Goal: Task Accomplishment & Management: Use online tool/utility

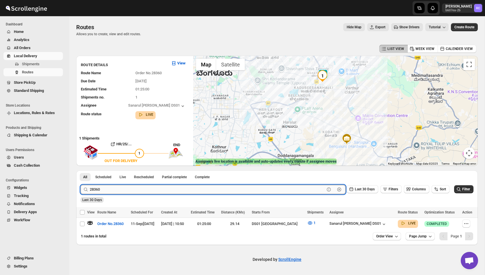
click at [122, 191] on input "28360" at bounding box center [207, 189] width 235 height 9
click at [248, 198] on div "Last 30 Days" at bounding box center [276, 198] width 394 height 10
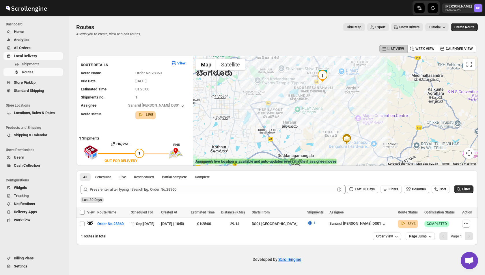
click at [379, 28] on span "Export" at bounding box center [380, 27] width 10 height 5
click at [97, 200] on span "Last 30 Days" at bounding box center [92, 200] width 20 height 4
click at [389, 190] on span "Filters" at bounding box center [393, 189] width 10 height 4
click at [367, 212] on button "title" at bounding box center [355, 212] width 43 height 8
click at [388, 226] on div "Add" at bounding box center [387, 227] width 115 height 15
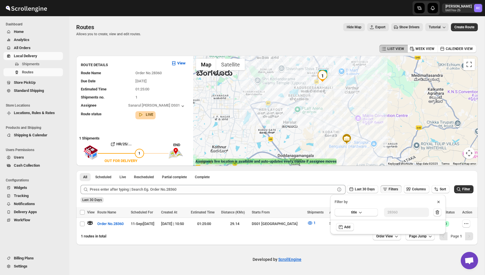
click at [435, 201] on div "Filter by" at bounding box center [387, 199] width 115 height 10
click at [437, 201] on icon at bounding box center [438, 202] width 6 height 6
click at [102, 181] on div "All Scheduled Live Rescheduled Partial complete Complete More views All Schedul…" at bounding box center [156, 176] width 161 height 13
click at [31, 64] on span "Shipments" at bounding box center [31, 64] width 18 height 4
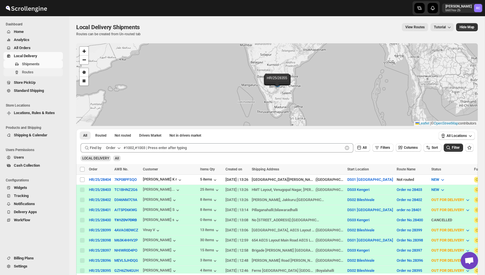
click at [30, 72] on span "Routes" at bounding box center [28, 72] width 12 height 4
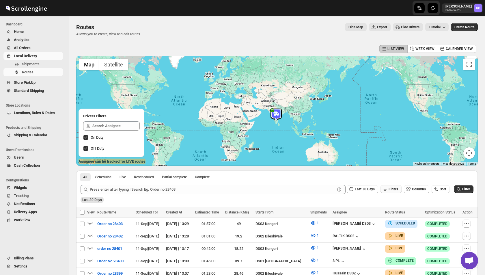
click at [389, 190] on span "Filters" at bounding box center [393, 189] width 10 height 4
click at [390, 210] on span "Add" at bounding box center [390, 211] width 6 height 5
click at [356, 213] on span "Select" at bounding box center [356, 212] width 9 height 5
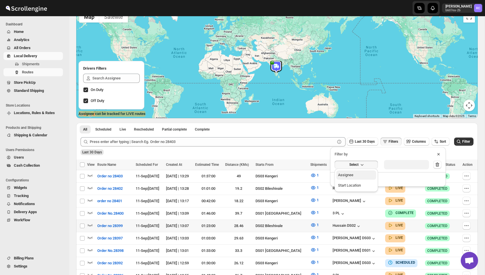
scroll to position [85, 0]
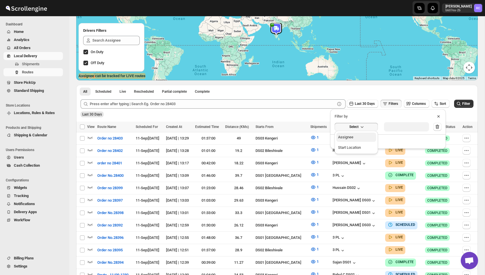
click at [356, 141] on button "Assignee" at bounding box center [356, 136] width 40 height 9
click at [374, 126] on button "ASSIGNEE" at bounding box center [359, 126] width 40 height 8
click at [401, 127] on div "Select value" at bounding box center [401, 126] width 29 height 5
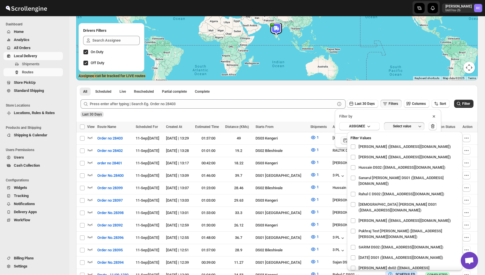
click at [434, 115] on icon at bounding box center [434, 116] width 6 height 6
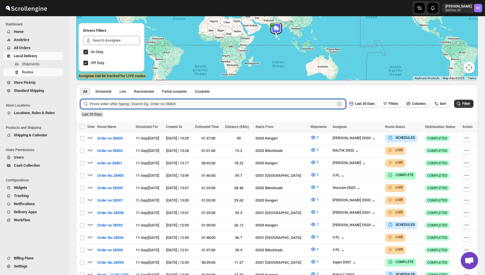
click at [295, 100] on input "text" at bounding box center [212, 103] width 245 height 9
click at [104, 91] on span "Scheduled" at bounding box center [103, 91] width 16 height 5
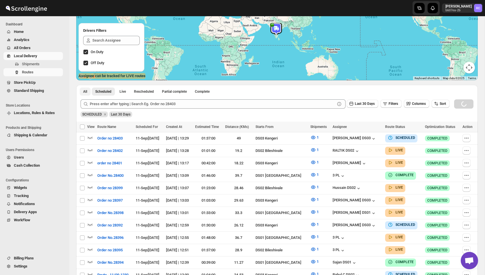
click at [82, 88] on button "All" at bounding box center [85, 91] width 11 height 8
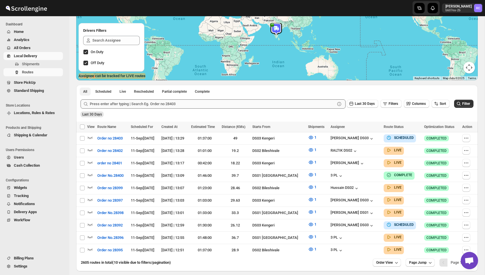
scroll to position [0, 0]
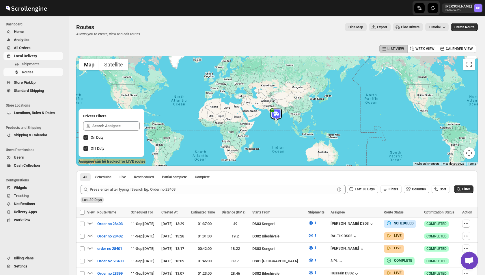
click at [377, 27] on span "Export" at bounding box center [382, 27] width 10 height 5
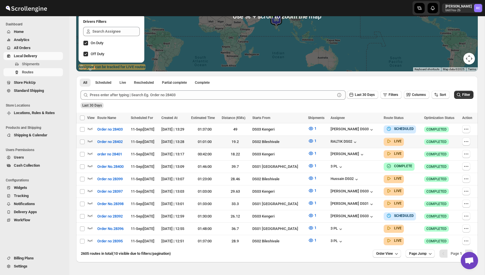
scroll to position [97, 0]
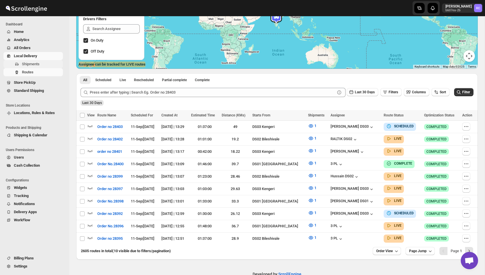
click at [31, 63] on span "Shipments" at bounding box center [31, 64] width 18 height 4
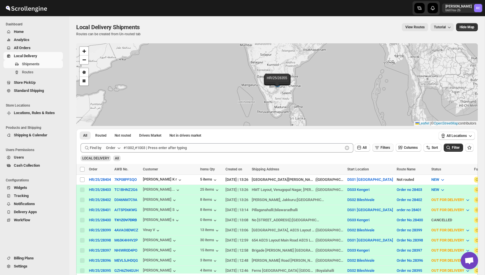
click at [380, 150] on button "Filters" at bounding box center [382, 147] width 21 height 8
click at [379, 167] on button "Add Filter" at bounding box center [379, 170] width 27 height 8
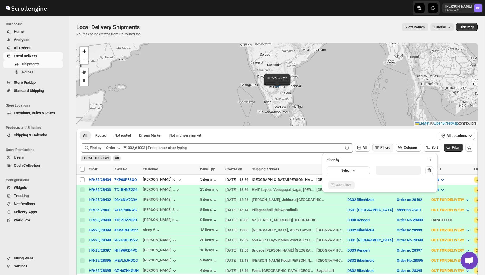
click at [352, 175] on div "Select" at bounding box center [379, 170] width 115 height 15
click at [359, 169] on button "Select" at bounding box center [347, 170] width 43 height 8
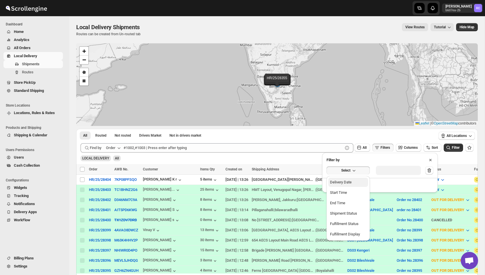
click at [354, 181] on button "Delivery Date" at bounding box center [348, 181] width 40 height 9
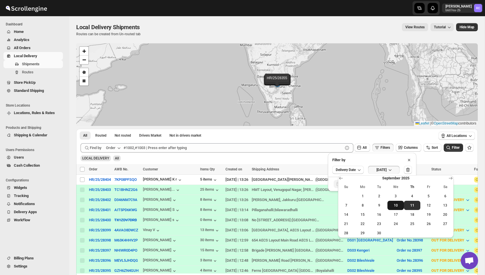
click at [398, 206] on span "10" at bounding box center [395, 205] width 12 height 5
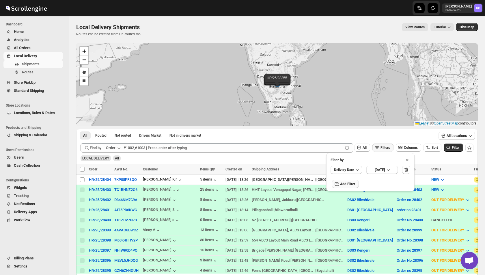
click at [348, 184] on span "Add Filter" at bounding box center [347, 183] width 15 height 5
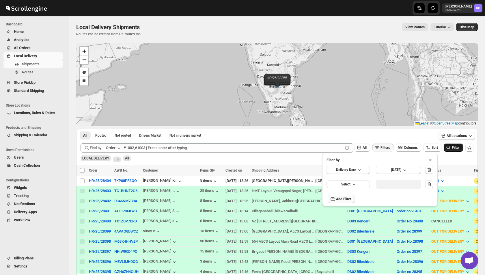
click at [461, 147] on button "Filter" at bounding box center [452, 147] width 19 height 8
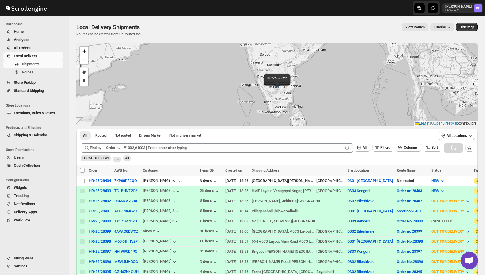
click at [307, 31] on div "View Routes Tutorial" at bounding box center [300, 27] width 307 height 8
click at [380, 148] on span "Filters" at bounding box center [385, 147] width 10 height 4
click at [408, 159] on icon at bounding box center [407, 160] width 2 height 2
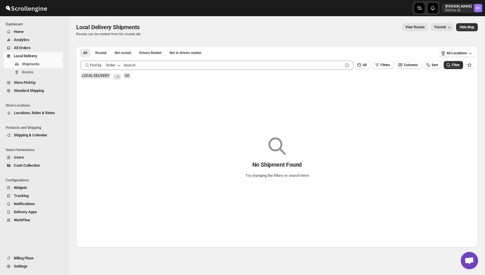
click at [37, 57] on span "Local Delivery" at bounding box center [25, 56] width 23 height 4
click at [33, 66] on span "Shipments" at bounding box center [42, 64] width 40 height 6
click at [119, 78] on icon "Remove" at bounding box center [117, 76] width 5 height 5
click at [101, 54] on span "Routed" at bounding box center [100, 52] width 11 height 5
click at [84, 53] on span "All" at bounding box center [85, 52] width 4 height 5
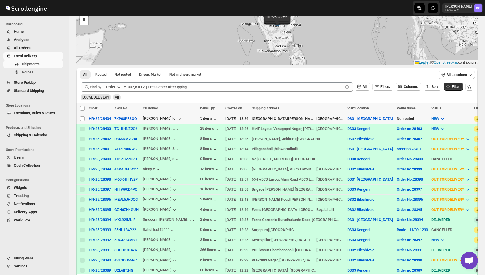
scroll to position [65, 0]
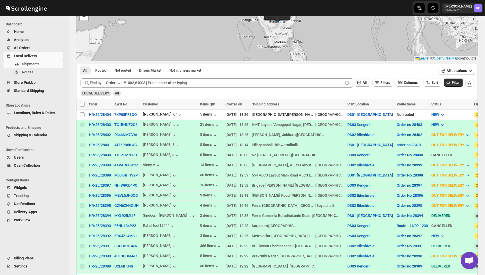
click at [362, 81] on span "All" at bounding box center [364, 82] width 4 height 4
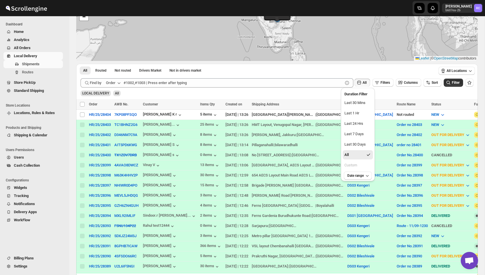
scroll to position [76, 0]
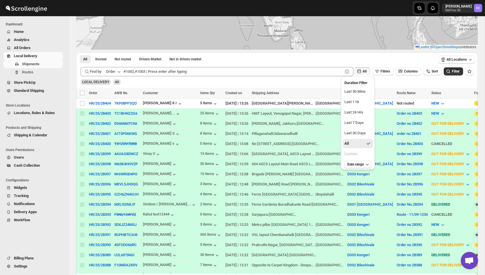
click at [357, 166] on button "Date range" at bounding box center [358, 164] width 28 height 8
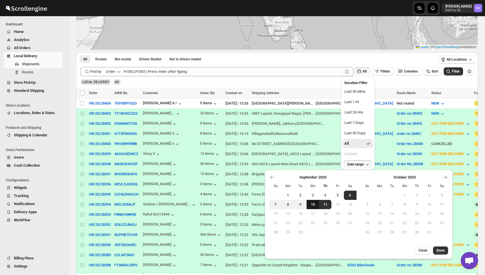
click at [314, 204] on span "10" at bounding box center [313, 204] width 8 height 5
click at [441, 250] on span "Done" at bounding box center [440, 250] width 8 height 5
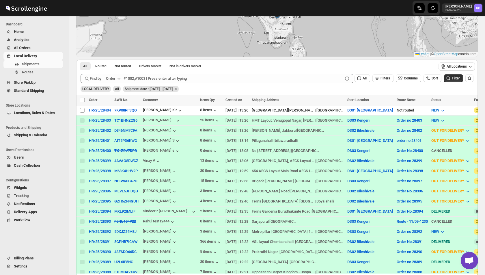
scroll to position [0, 0]
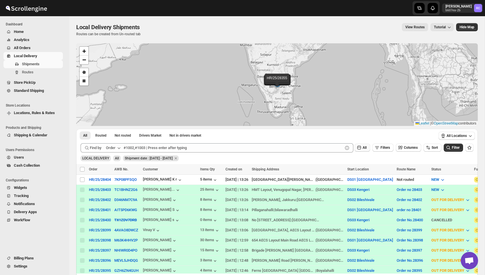
click at [362, 146] on span "All" at bounding box center [364, 147] width 4 height 4
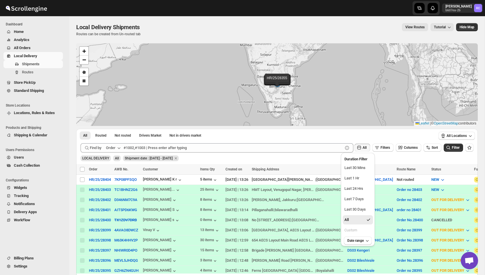
click at [293, 160] on div "LOCAL DELIVERY All Shipment date : [DATE] - [DATE]" at bounding box center [275, 155] width 395 height 11
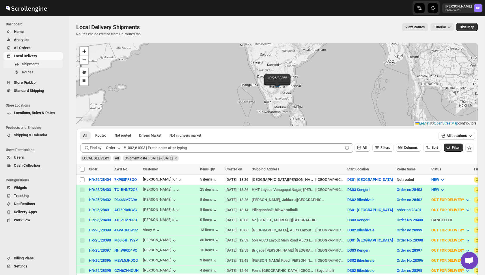
click at [37, 64] on span "Shipments" at bounding box center [31, 64] width 18 height 4
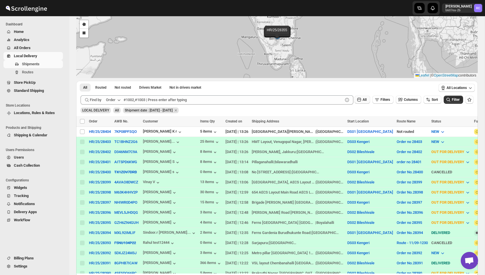
click at [357, 96] on button "All" at bounding box center [362, 99] width 16 height 8
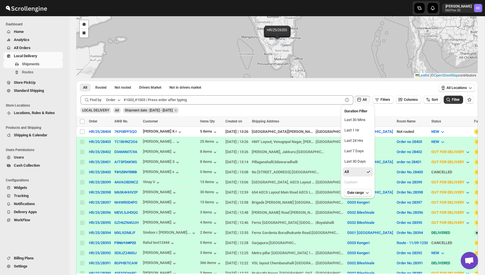
click at [351, 192] on span "Date range" at bounding box center [355, 192] width 16 height 5
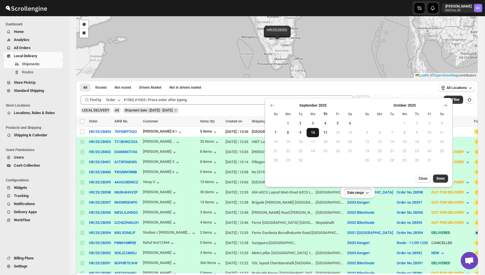
click at [313, 130] on span "10" at bounding box center [313, 132] width 8 height 5
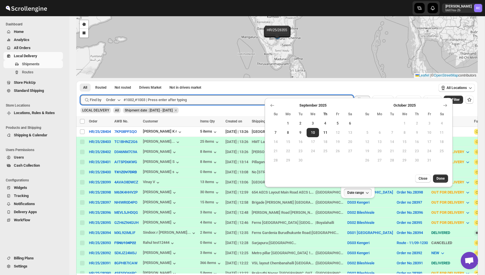
click at [249, 95] on input "text" at bounding box center [232, 99] width 219 height 9
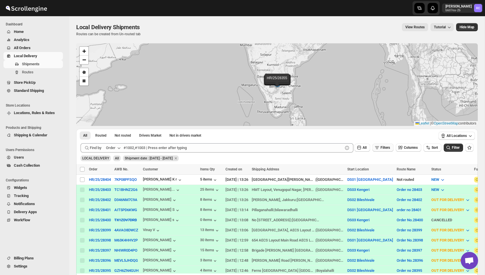
click at [382, 145] on span "Filters" at bounding box center [385, 147] width 10 height 4
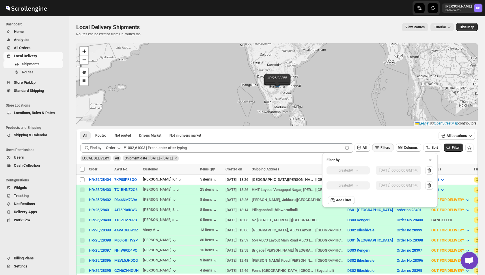
click at [354, 168] on div "createdAt" at bounding box center [347, 170] width 43 height 8
click at [430, 158] on icon at bounding box center [430, 160] width 6 height 6
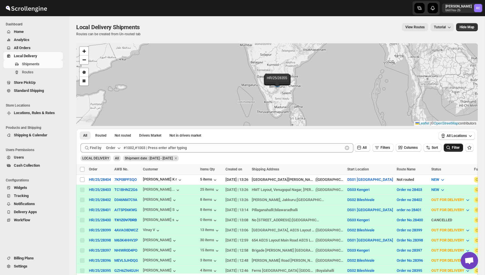
click at [453, 148] on span "Filter" at bounding box center [455, 147] width 8 height 4
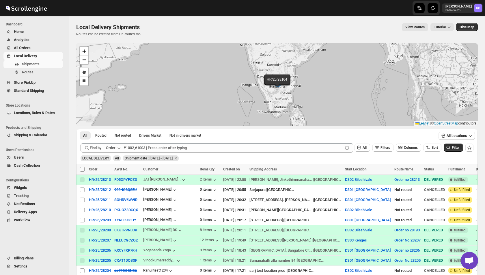
click at [81, 168] on input "Select all shipments" at bounding box center [82, 169] width 5 height 5
checkbox input "true"
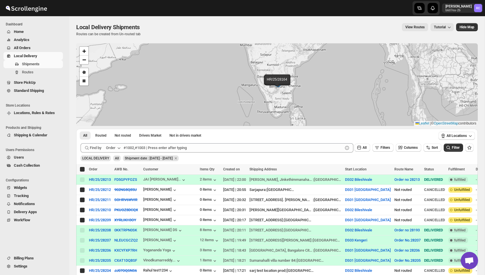
checkbox input "true"
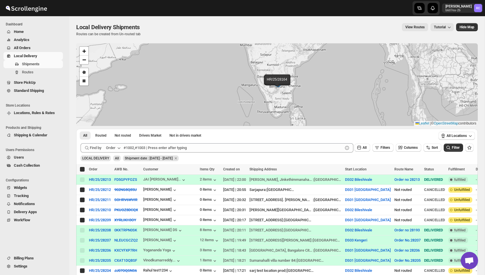
checkbox input "true"
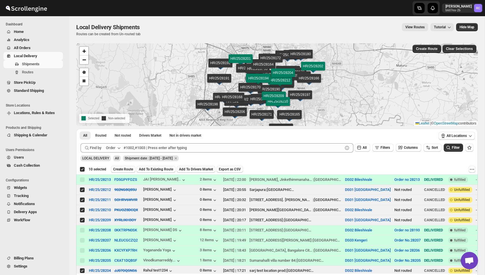
click at [83, 168] on div "Deselect all 10 shipments 10 selected" at bounding box center [93, 168] width 27 height 5
checkbox input "false"
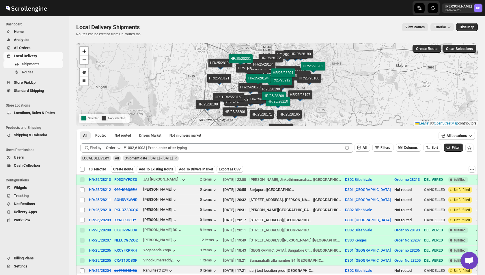
checkbox input "false"
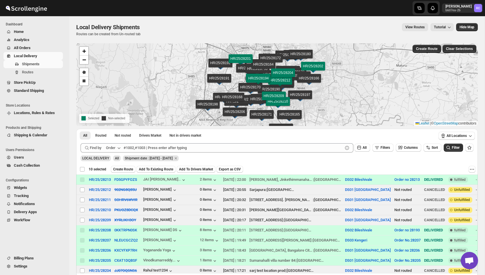
checkbox input "false"
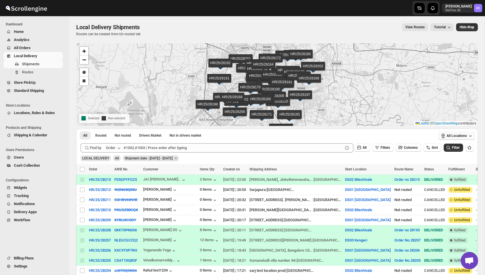
click at [462, 133] on button "All Locations" at bounding box center [456, 136] width 36 height 8
click at [149, 136] on span "Drivers Market" at bounding box center [150, 135] width 22 height 5
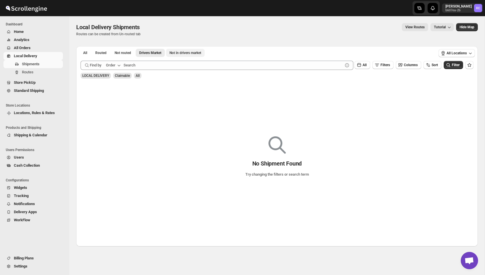
click at [186, 53] on span "Not in drivers market" at bounding box center [185, 52] width 32 height 5
click at [121, 54] on span "Not routed" at bounding box center [123, 52] width 16 height 5
click at [99, 56] on button "Routed" at bounding box center [101, 53] width 18 height 8
click at [87, 55] on button "All" at bounding box center [85, 53] width 11 height 8
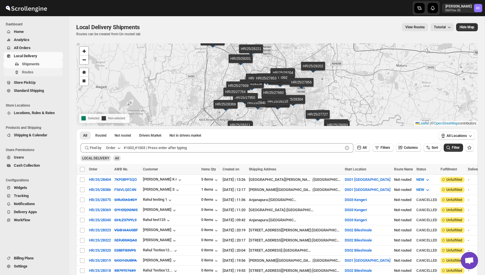
click at [34, 73] on span "Routes" at bounding box center [42, 72] width 40 height 6
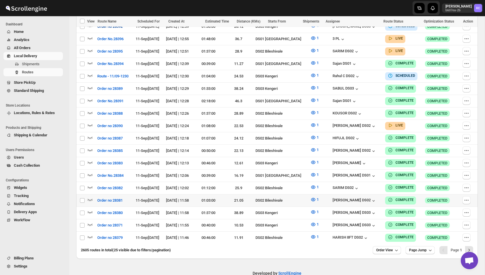
scroll to position [286, 0]
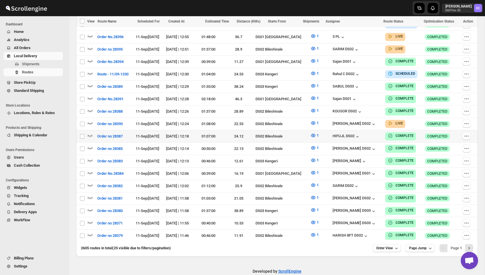
click at [81, 130] on td "Select route" at bounding box center [81, 136] width 11 height 12
checkbox input "true"
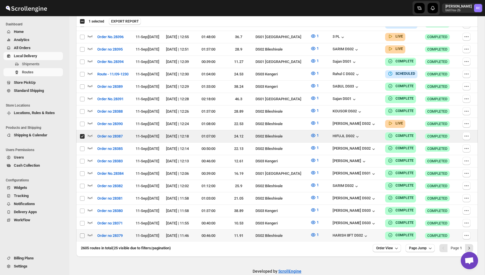
click at [80, 233] on input "Select route" at bounding box center [82, 235] width 5 height 5
checkbox input "true"
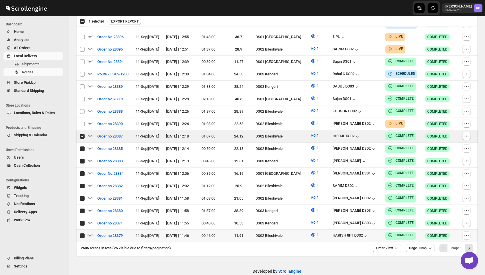
checkbox input "true"
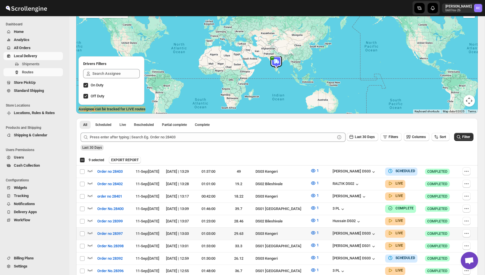
scroll to position [0, 0]
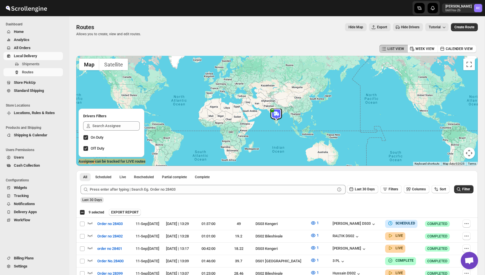
click at [377, 25] on span "Export" at bounding box center [382, 27] width 10 height 5
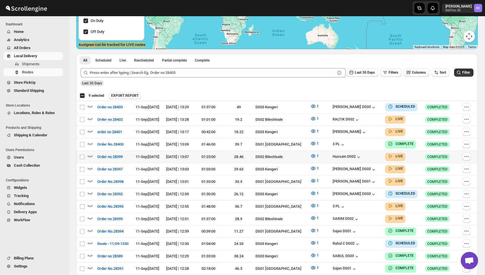
scroll to position [286, 0]
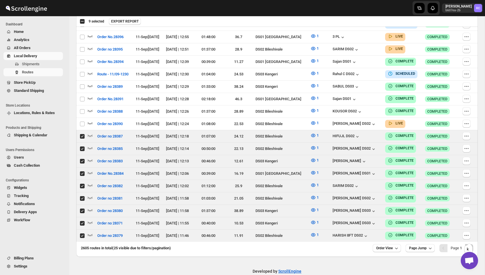
click at [468, 245] on icon "Next" at bounding box center [469, 248] width 6 height 6
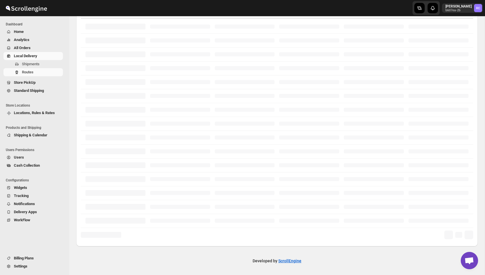
scroll to position [106, 0]
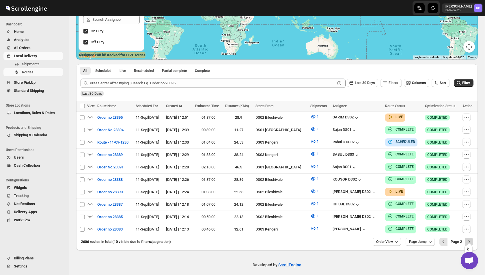
click at [469, 239] on icon "Next" at bounding box center [469, 242] width 6 height 6
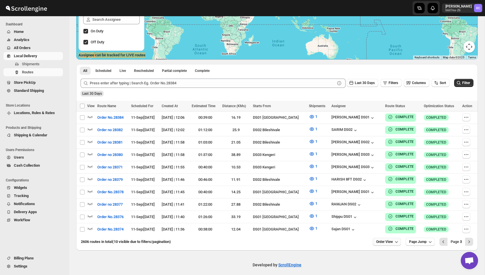
click at [388, 239] on button "Order View" at bounding box center [386, 241] width 28 height 8
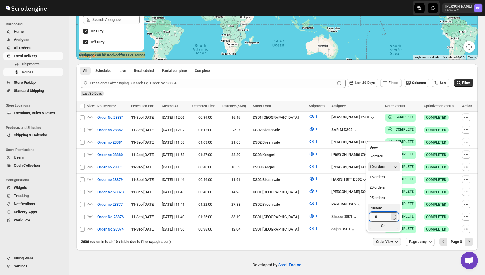
click at [382, 213] on input "10" at bounding box center [379, 216] width 20 height 9
type input "200"
click at [380, 225] on div "Set" at bounding box center [383, 225] width 29 height 6
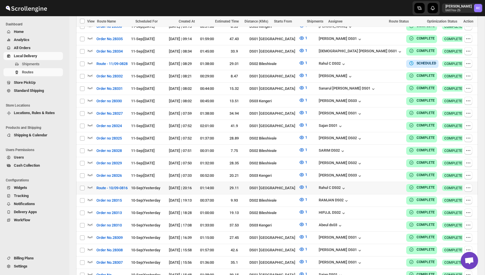
scroll to position [978, 0]
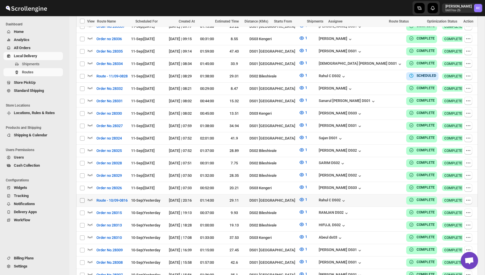
click at [80, 198] on input "Select route" at bounding box center [82, 200] width 5 height 5
checkbox input "true"
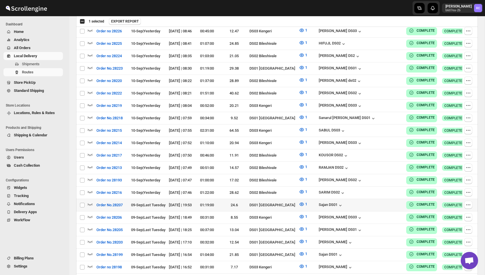
scroll to position [2189, 0]
click at [80, 190] on input "Select route" at bounding box center [82, 192] width 5 height 5
checkbox input "true"
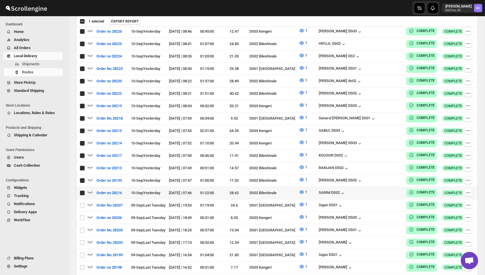
checkbox input "true"
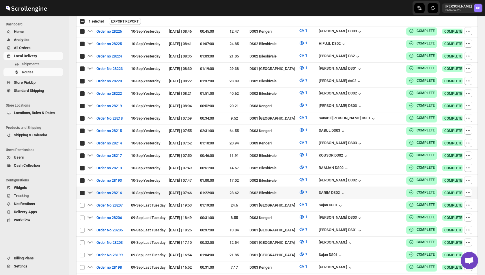
checkbox input "true"
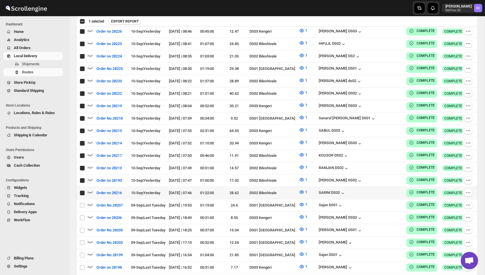
checkbox input "true"
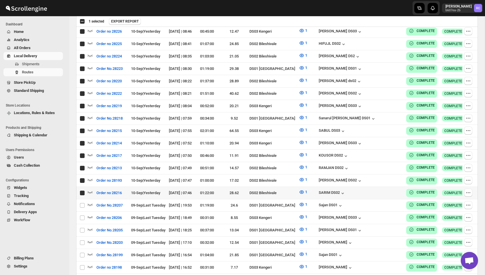
checkbox input "true"
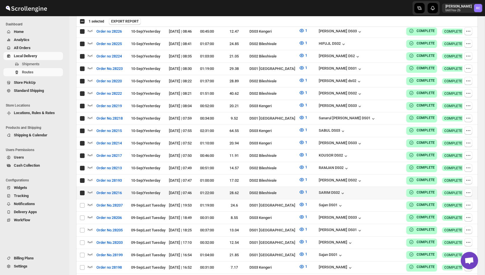
checkbox input "true"
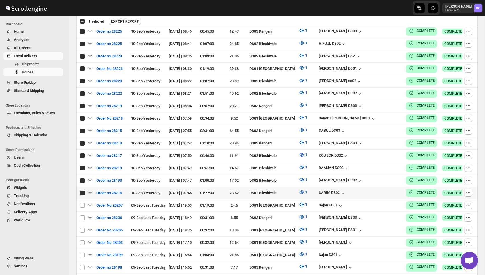
checkbox input "true"
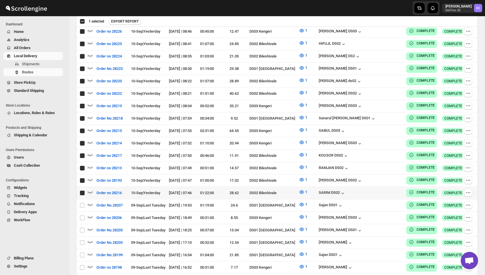
checkbox input "true"
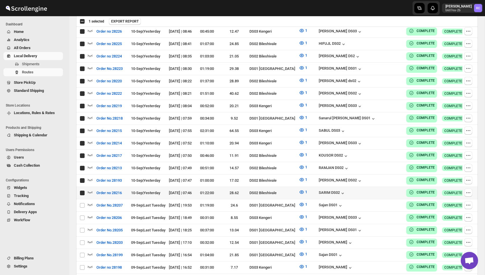
checkbox input "true"
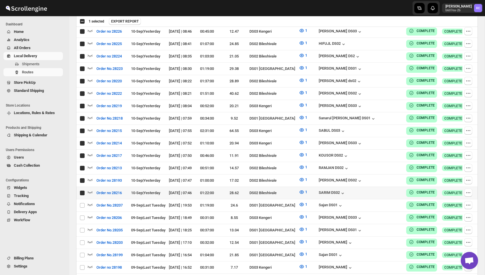
checkbox input "true"
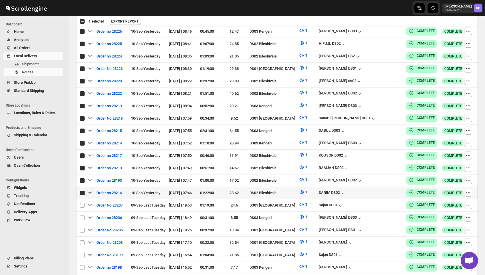
checkbox input "true"
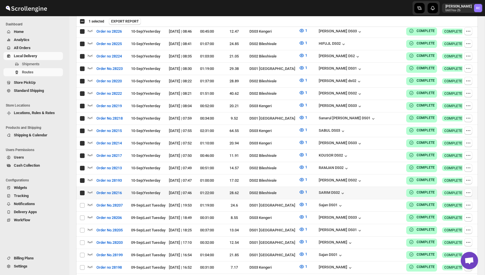
checkbox input "true"
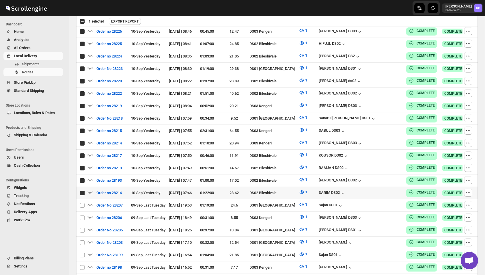
checkbox input "true"
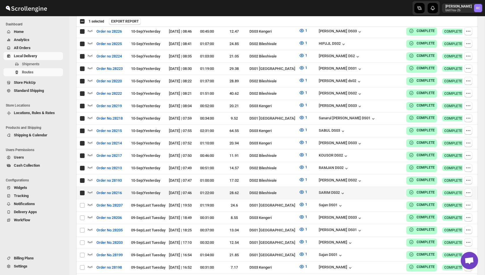
checkbox input "true"
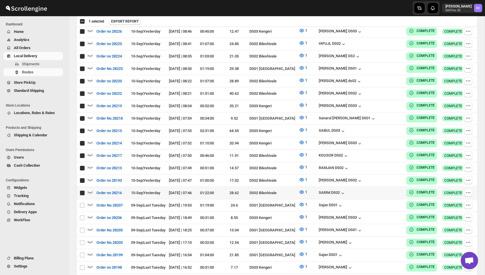
checkbox input "true"
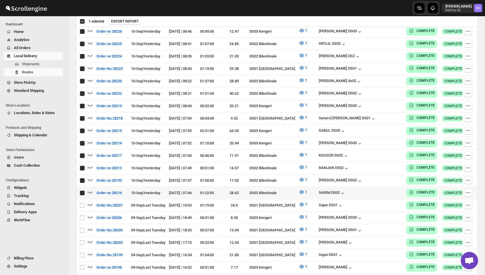
checkbox input "true"
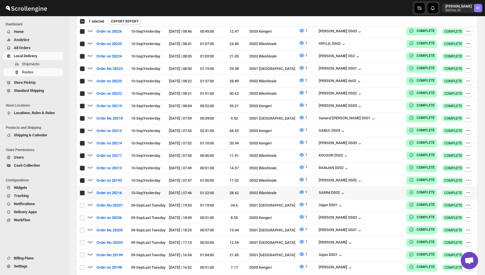
checkbox input "true"
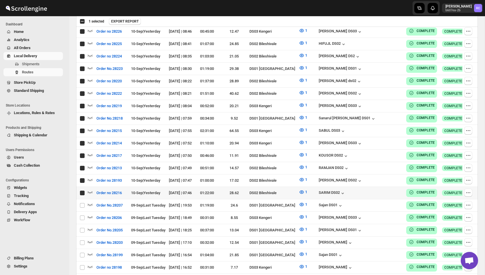
checkbox input "true"
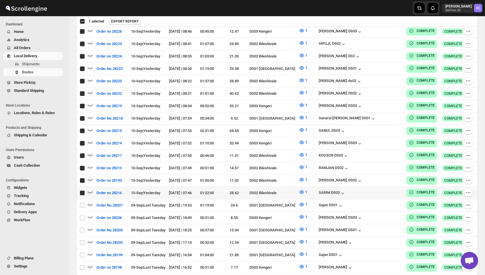
checkbox input "true"
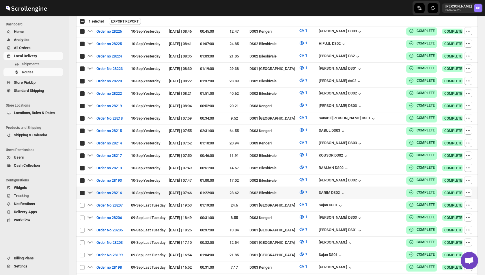
checkbox input "true"
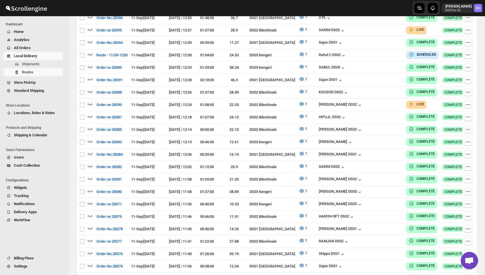
scroll to position [3, 0]
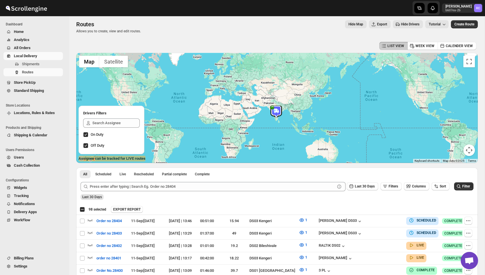
click at [377, 24] on span "Export" at bounding box center [382, 24] width 10 height 5
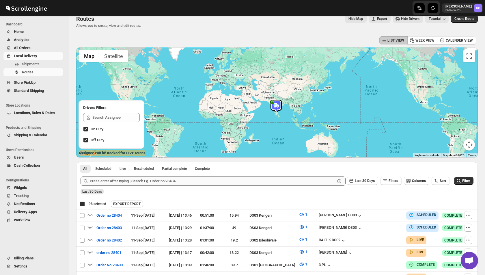
scroll to position [0, 0]
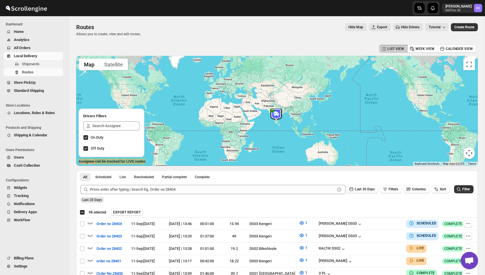
click at [36, 63] on span "Shipments" at bounding box center [31, 64] width 18 height 4
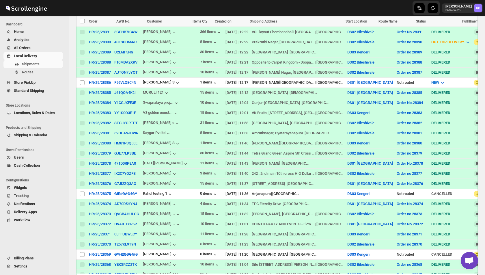
scroll to position [278, 0]
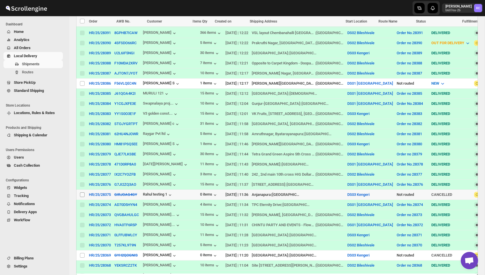
click at [82, 192] on input "Select shipment" at bounding box center [82, 194] width 5 height 5
checkbox input "true"
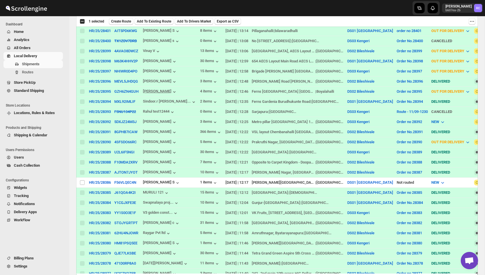
scroll to position [0, 0]
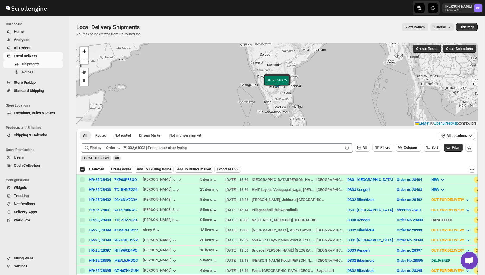
click at [239, 168] on span "Export as CSV" at bounding box center [228, 169] width 22 height 5
click at [82, 168] on div "Select all 3 shipments 1 selected" at bounding box center [92, 168] width 25 height 5
checkbox input "true"
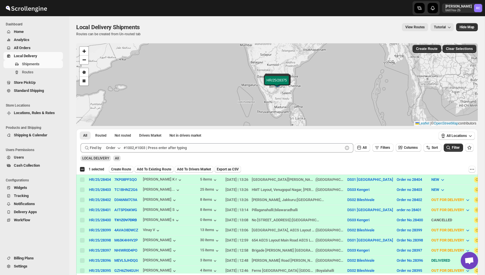
checkbox input "true"
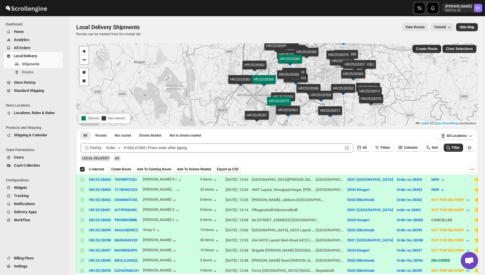
click at [82, 169] on div "Deselect all 3 shipments 3 selected" at bounding box center [92, 168] width 25 height 5
checkbox input "false"
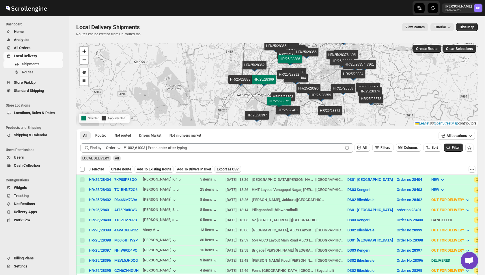
checkbox input "false"
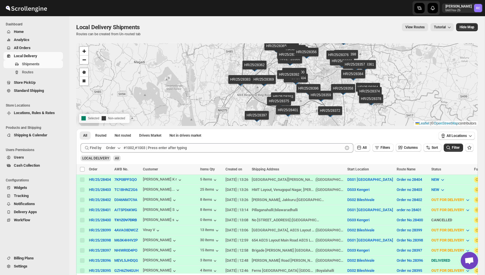
click at [82, 169] on input "Select all shipments" at bounding box center [82, 169] width 5 height 5
checkbox input "true"
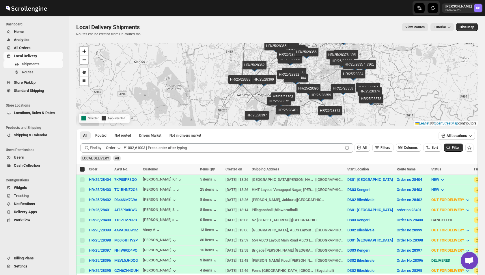
checkbox input "true"
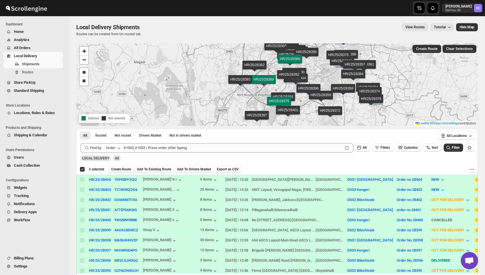
click at [82, 169] on div "Deselect all 3 shipments 3 selected" at bounding box center [92, 168] width 25 height 5
checkbox input "false"
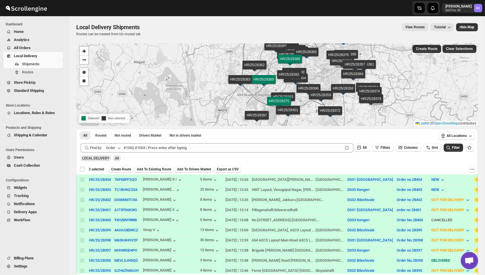
checkbox input "false"
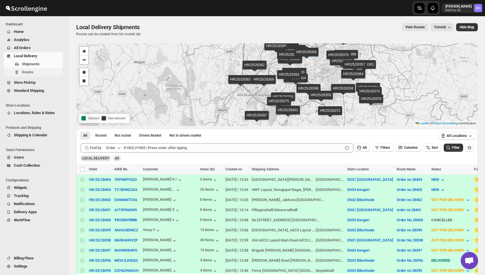
click at [32, 72] on span "Routes" at bounding box center [28, 72] width 12 height 4
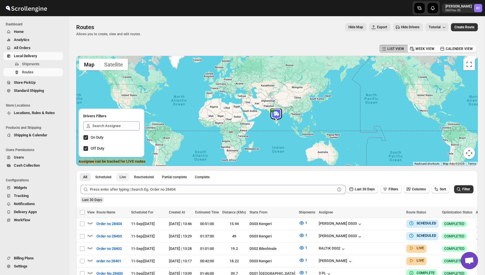
scroll to position [76, 0]
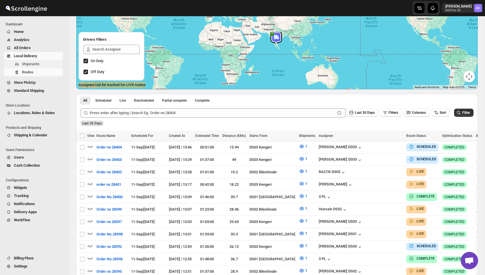
click at [39, 64] on span "Shipments" at bounding box center [31, 64] width 18 height 4
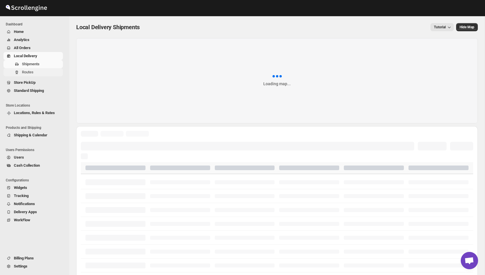
click at [35, 71] on span "Routes" at bounding box center [42, 72] width 40 height 6
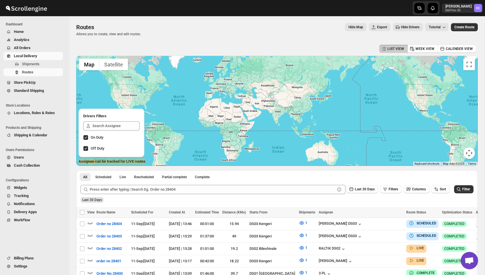
scroll to position [121, 0]
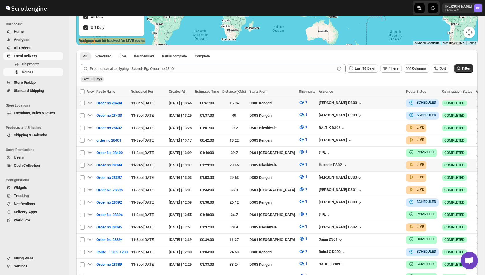
click at [477, 103] on icon "button" at bounding box center [480, 103] width 6 height 6
checkbox input "true"
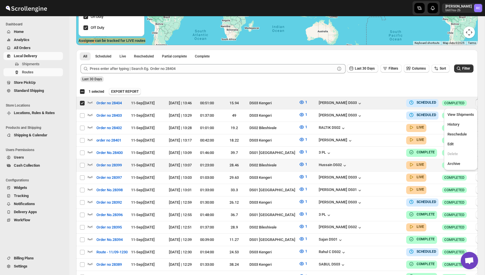
click at [314, 80] on div "Last 30 Days" at bounding box center [276, 77] width 394 height 10
click at [82, 89] on div "Select all 200 Routes 1 selected" at bounding box center [92, 91] width 25 height 5
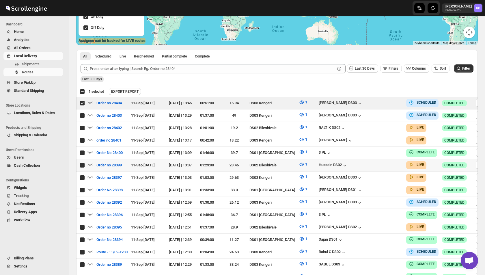
checkbox input "true"
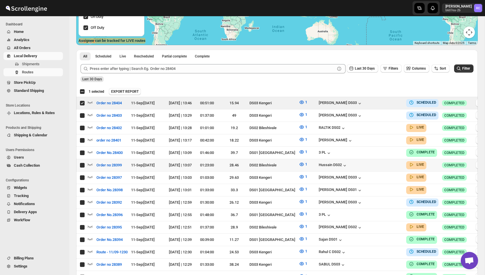
checkbox input "true"
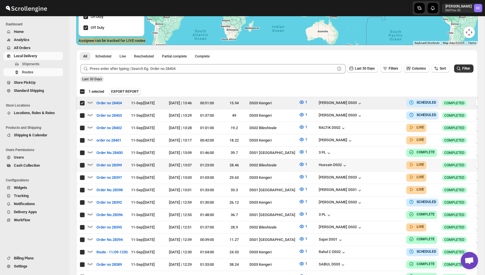
checkbox input "true"
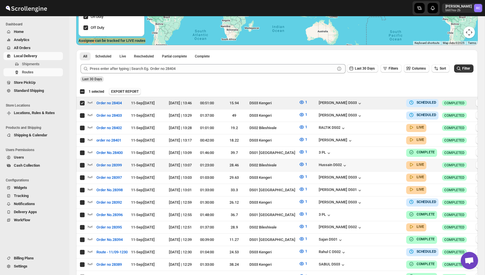
checkbox input "true"
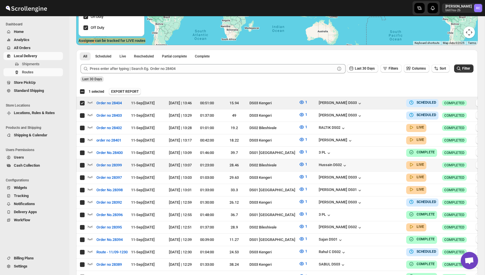
checkbox input "true"
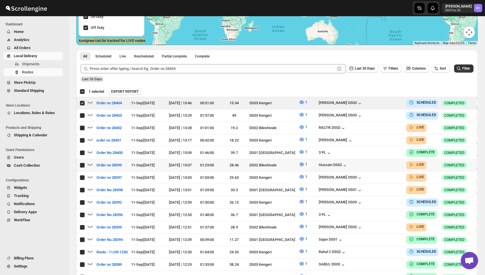
checkbox input "true"
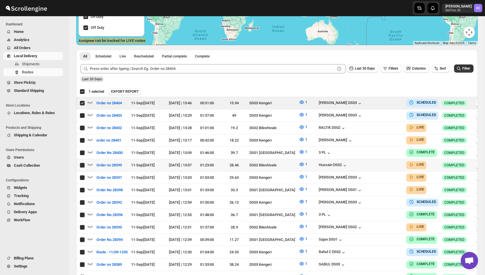
checkbox input "true"
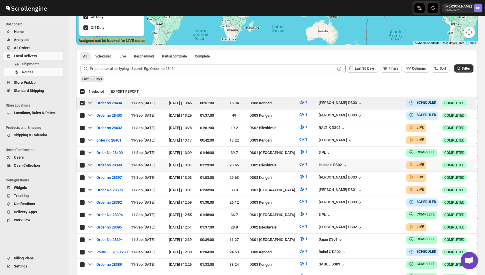
checkbox input "true"
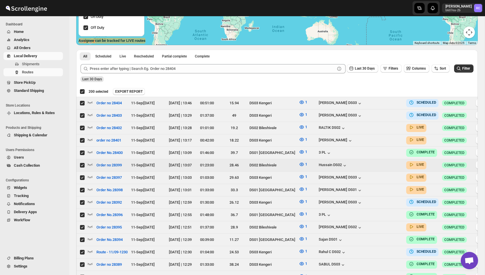
click at [82, 90] on div "Deselect all 200 Routes 200 selected" at bounding box center [94, 91] width 29 height 5
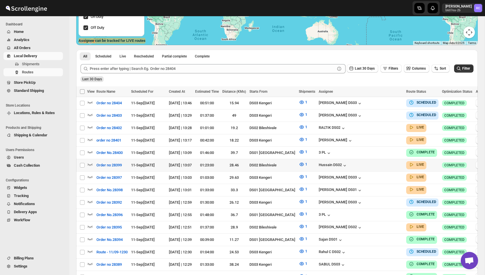
click at [82, 91] on input "Select all Routes" at bounding box center [82, 91] width 5 height 5
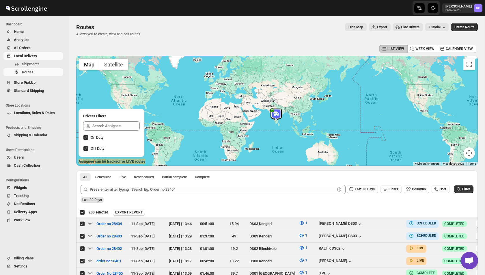
scroll to position [101, 0]
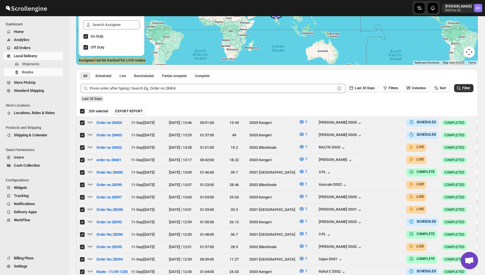
click at [82, 110] on div "Deselect all 200 Routes 200 selected" at bounding box center [94, 110] width 29 height 5
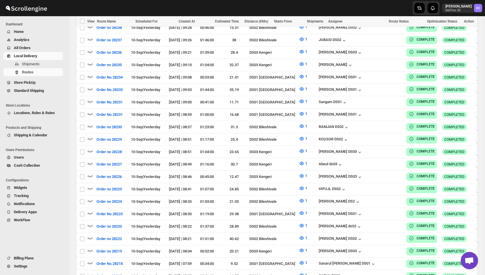
scroll to position [2383, 0]
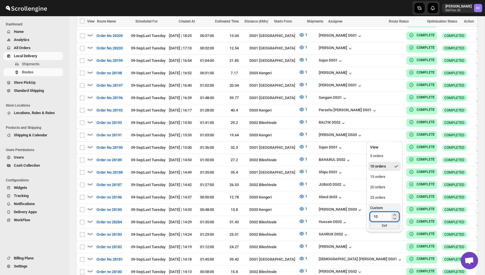
click at [382, 214] on input "10" at bounding box center [380, 216] width 20 height 9
click at [384, 225] on div "Set" at bounding box center [384, 225] width 29 height 6
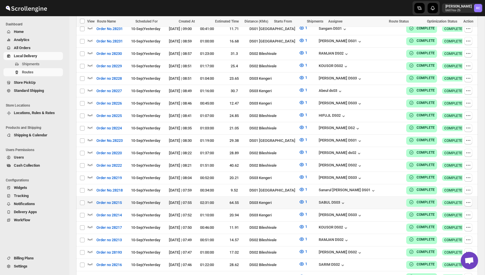
scroll to position [2098, 0]
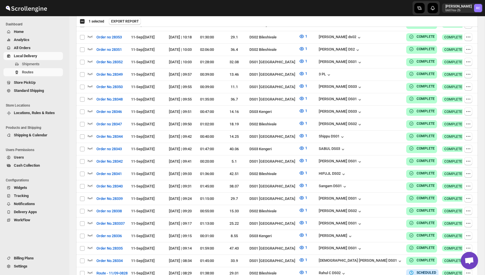
scroll to position [1006, 0]
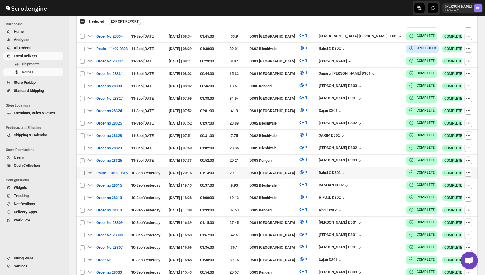
click at [81, 170] on input "Select route" at bounding box center [82, 172] width 5 height 5
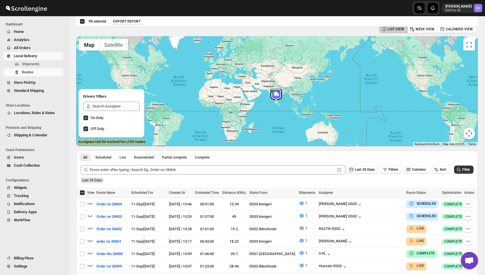
scroll to position [0, 0]
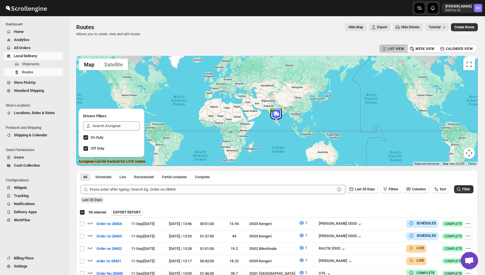
click at [132, 210] on span "EXPORT REPORT" at bounding box center [126, 212] width 27 height 5
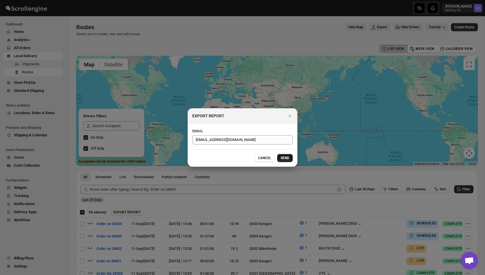
click at [281, 158] on span "SEND" at bounding box center [284, 157] width 9 height 5
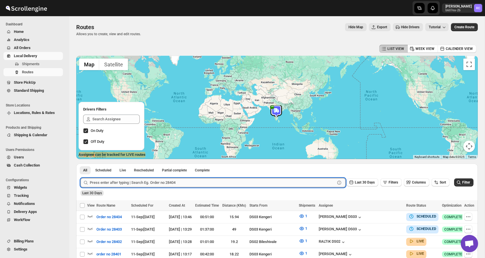
click at [106, 182] on input "text" at bounding box center [212, 182] width 245 height 9
paste input "28392"
click at [80, 164] on button "Submit" at bounding box center [88, 167] width 16 height 6
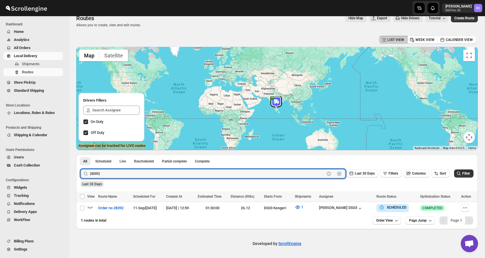
scroll to position [8, 0]
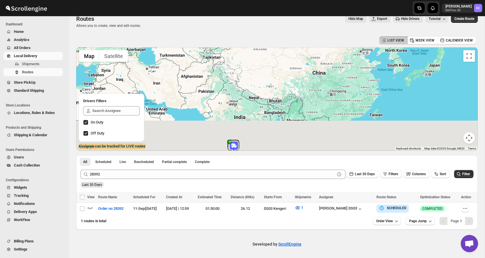
drag, startPoint x: 237, startPoint y: 110, endPoint x: 235, endPoint y: 37, distance: 72.4
click at [235, 37] on div "LIST VIEW WEEK VIEW CALENDER VIEW ← Move left → Move right ↑ Move up ↓ Move dow…" at bounding box center [276, 132] width 401 height 195
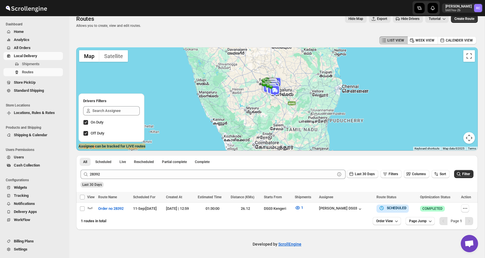
drag, startPoint x: 281, startPoint y: 86, endPoint x: 264, endPoint y: 89, distance: 17.3
click at [270, 89] on img at bounding box center [276, 83] width 12 height 12
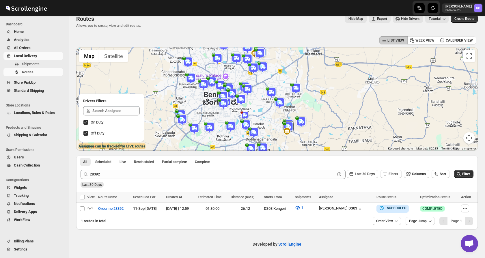
drag, startPoint x: 229, startPoint y: 122, endPoint x: 229, endPoint y: 88, distance: 34.3
click at [229, 88] on img at bounding box center [232, 94] width 12 height 12
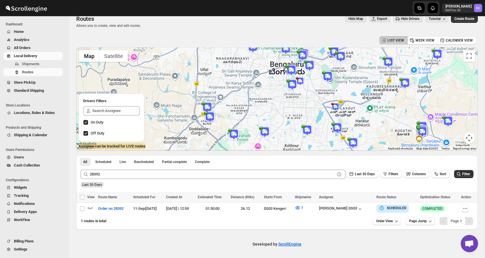
drag, startPoint x: 200, startPoint y: 112, endPoint x: 278, endPoint y: 70, distance: 88.7
click at [278, 70] on div at bounding box center [276, 98] width 401 height 103
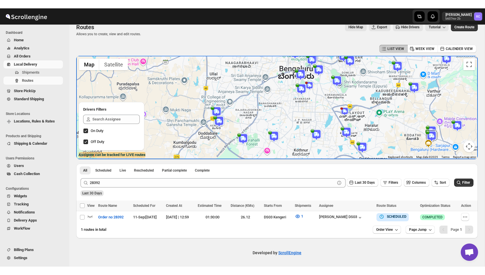
scroll to position [0, 0]
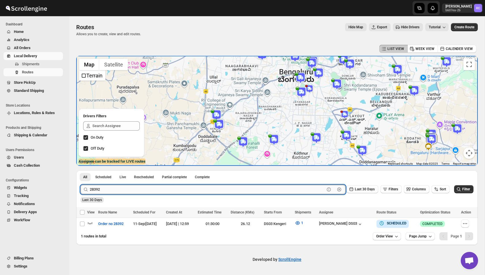
click at [120, 191] on input "28392" at bounding box center [207, 189] width 235 height 9
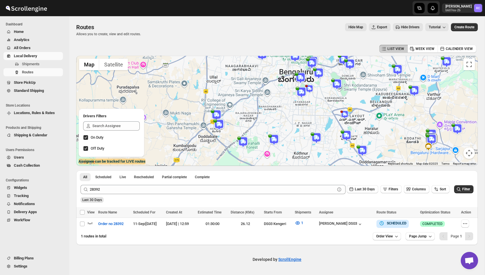
click at [183, 248] on div "Developed by ScrollEngine" at bounding box center [276, 259] width 415 height 29
click at [363, 222] on icon "button" at bounding box center [360, 224] width 6 height 6
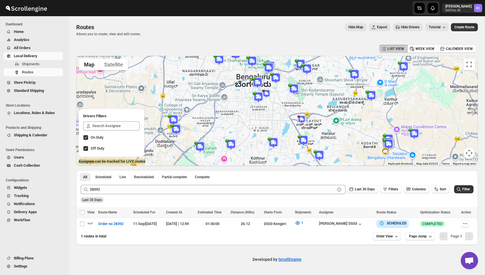
drag, startPoint x: 294, startPoint y: 107, endPoint x: 254, endPoint y: 110, distance: 39.7
click at [254, 110] on div at bounding box center [276, 111] width 401 height 110
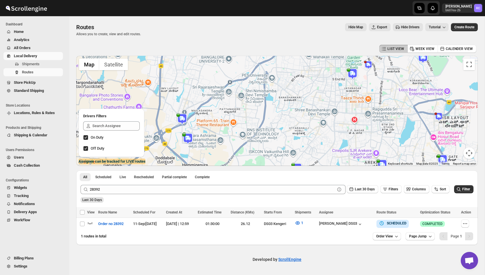
click at [181, 119] on img at bounding box center [182, 119] width 12 height 12
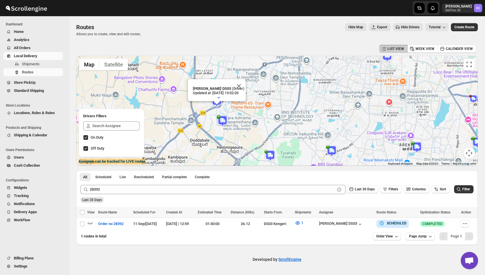
drag, startPoint x: 176, startPoint y: 122, endPoint x: 273, endPoint y: 79, distance: 106.2
click at [273, 79] on div "Sourav DS03 (Driver) Updated at : 11/09/2025, 13:52:20 Duty mode Enabled Batter…" at bounding box center [276, 111] width 401 height 110
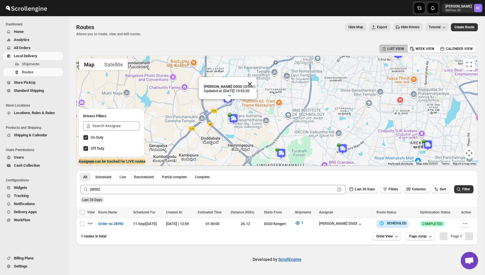
click at [254, 84] on button "Close" at bounding box center [250, 84] width 14 height 14
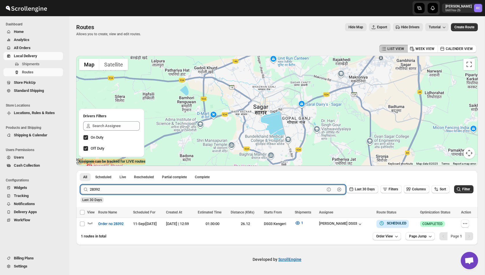
click at [105, 189] on input "28392" at bounding box center [207, 189] width 235 height 9
click at [80, 170] on button "Submit" at bounding box center [88, 173] width 16 height 6
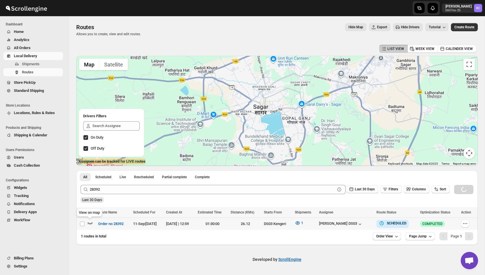
click at [89, 225] on icon "button" at bounding box center [90, 223] width 6 height 6
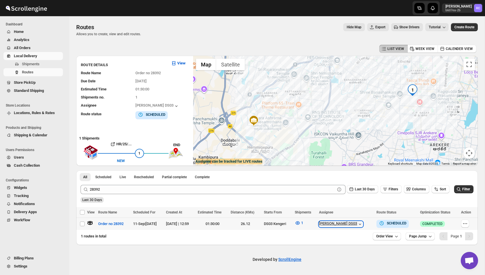
click at [362, 225] on icon "button" at bounding box center [360, 224] width 6 height 6
click at [360, 223] on div "[PERSON_NAME] DS03" at bounding box center [341, 224] width 44 height 6
click at [363, 223] on icon "button" at bounding box center [360, 224] width 6 height 6
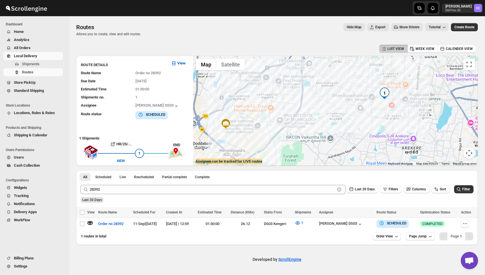
drag, startPoint x: 341, startPoint y: 97, endPoint x: 312, endPoint y: 100, distance: 29.0
click at [312, 100] on div "To navigate, press the arrow keys." at bounding box center [335, 111] width 284 height 110
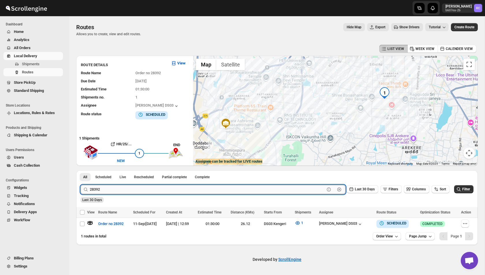
click at [105, 191] on input "28392" at bounding box center [207, 189] width 235 height 9
type input "28408"
click at [80, 170] on button "Submit" at bounding box center [88, 173] width 16 height 6
